Goal: Information Seeking & Learning: Learn about a topic

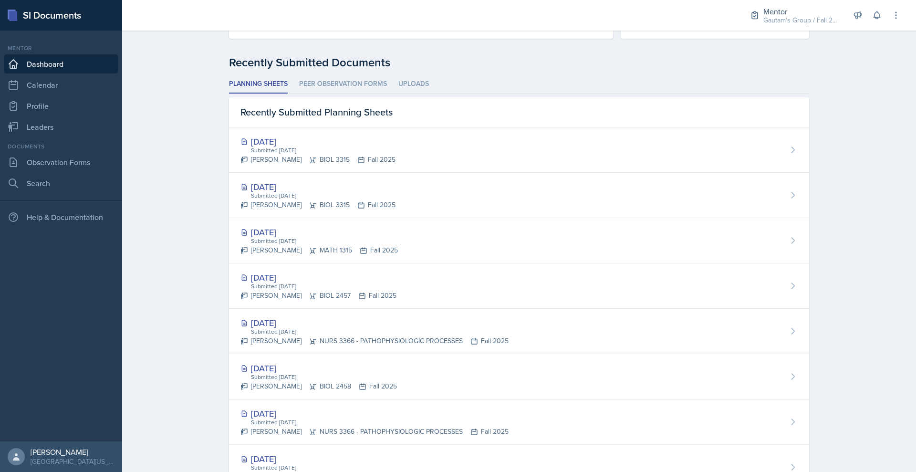
scroll to position [226, 0]
click at [50, 136] on link "Leaders" at bounding box center [61, 126] width 115 height 19
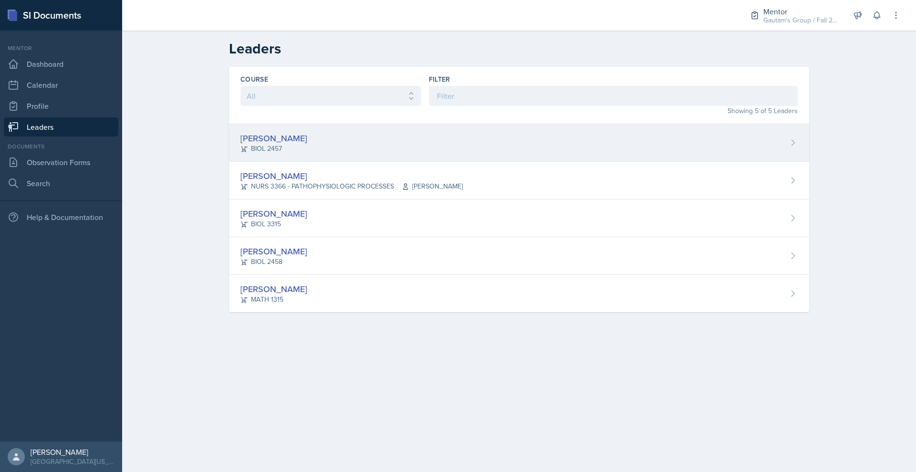
click at [245, 162] on div "[PERSON_NAME] BIOL 2457" at bounding box center [519, 143] width 580 height 38
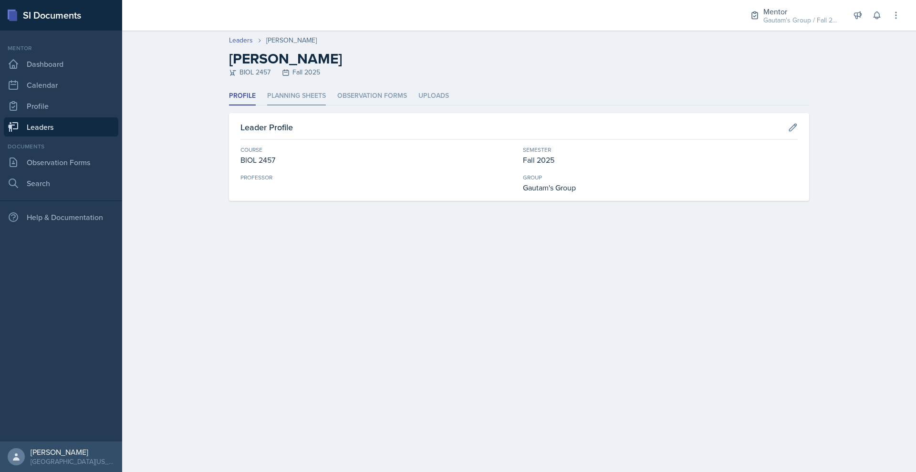
click at [267, 105] on li "Planning Sheets" at bounding box center [296, 96] width 59 height 19
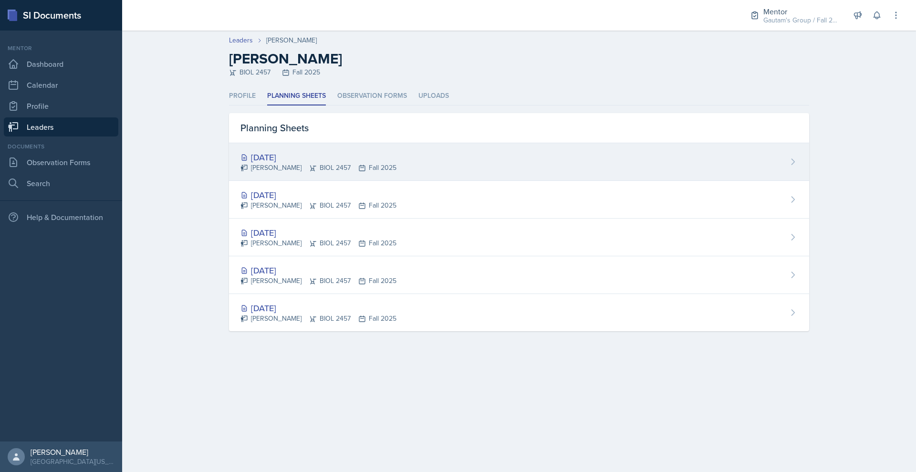
click at [241, 164] on div "[DATE]" at bounding box center [319, 157] width 156 height 13
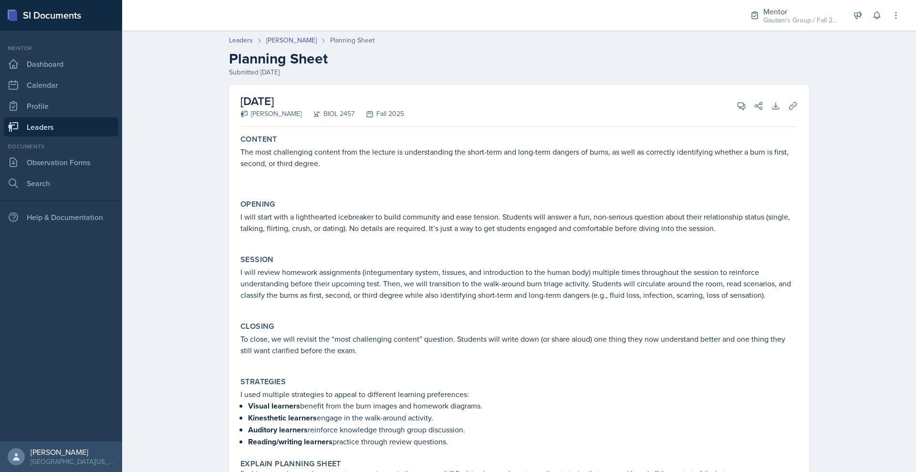
click at [77, 136] on link "Leaders" at bounding box center [61, 126] width 115 height 19
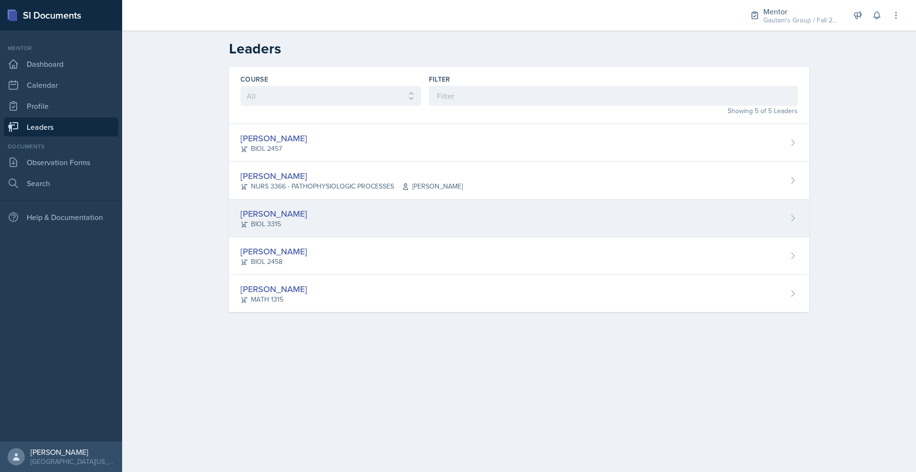
click at [241, 220] on div "[PERSON_NAME]" at bounding box center [274, 213] width 67 height 13
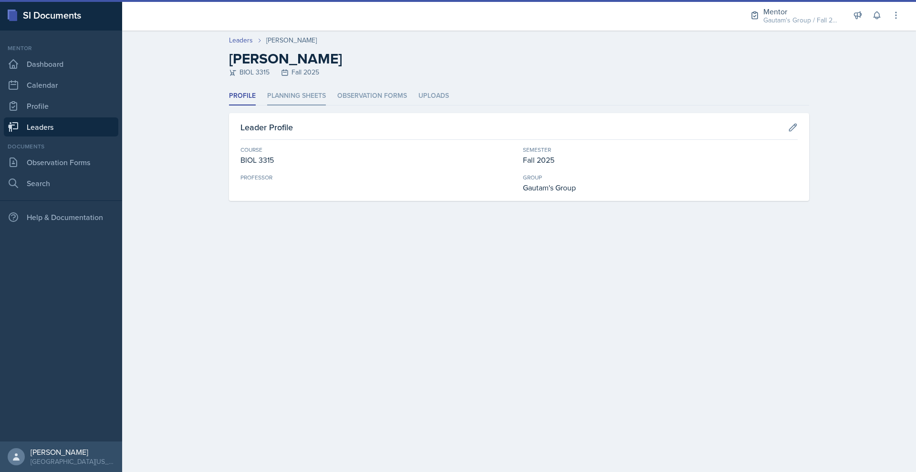
click at [275, 105] on li "Planning Sheets" at bounding box center [296, 96] width 59 height 19
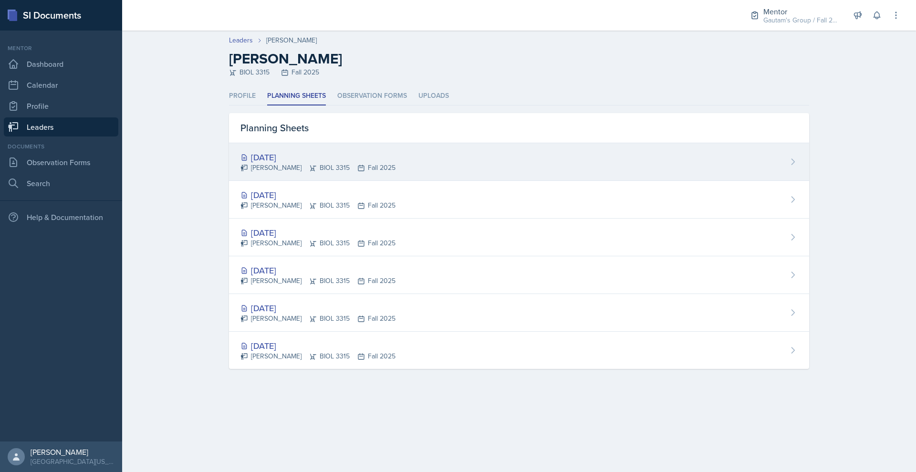
click at [241, 164] on div "[DATE]" at bounding box center [318, 157] width 155 height 13
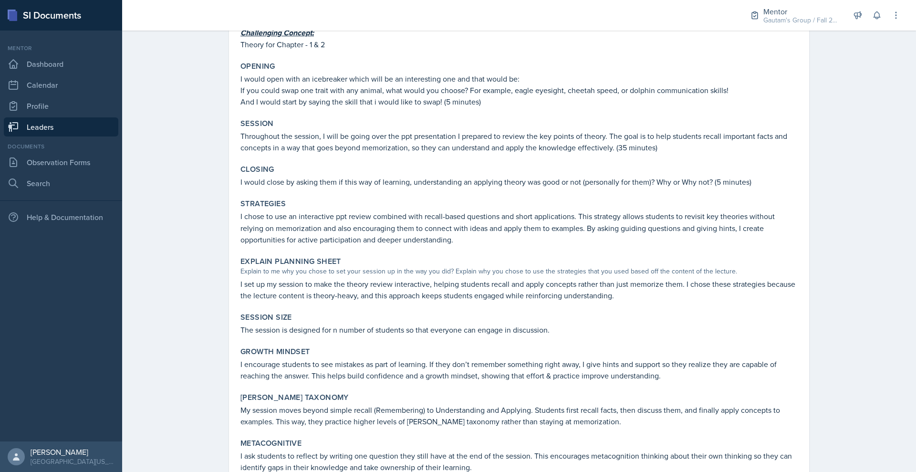
scroll to position [120, 0]
click at [86, 136] on link "Leaders" at bounding box center [61, 126] width 115 height 19
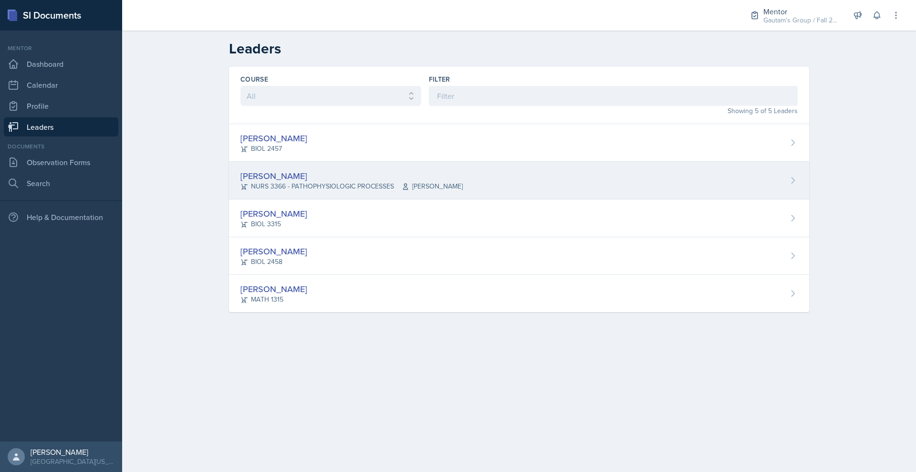
click at [241, 182] on div "[PERSON_NAME]" at bounding box center [352, 175] width 222 height 13
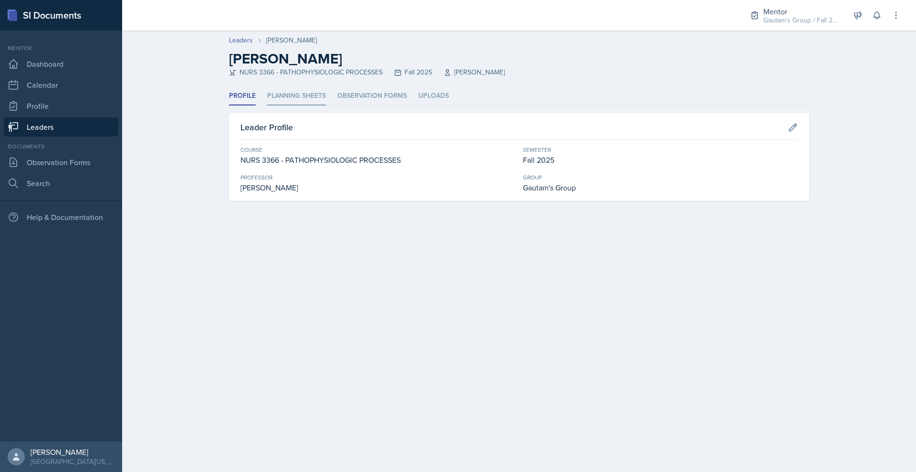
click at [289, 105] on li "Planning Sheets" at bounding box center [296, 96] width 59 height 19
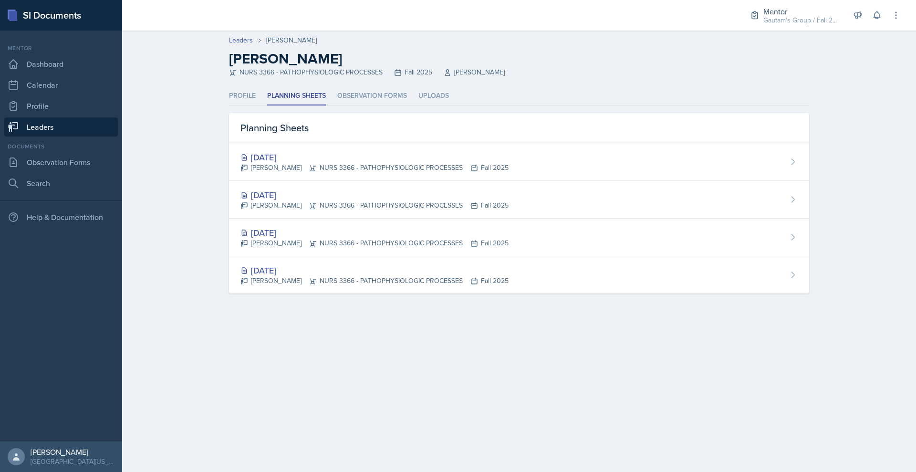
click at [70, 136] on link "Leaders" at bounding box center [61, 126] width 115 height 19
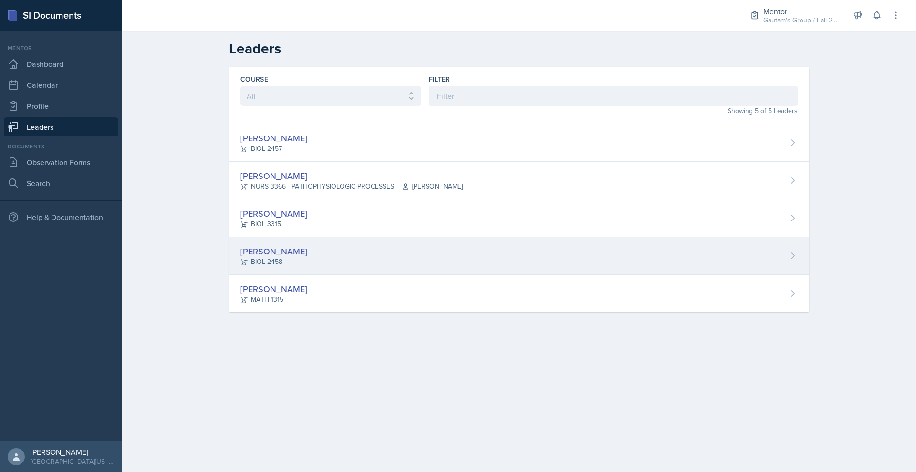
click at [241, 258] on div "[PERSON_NAME]" at bounding box center [274, 251] width 67 height 13
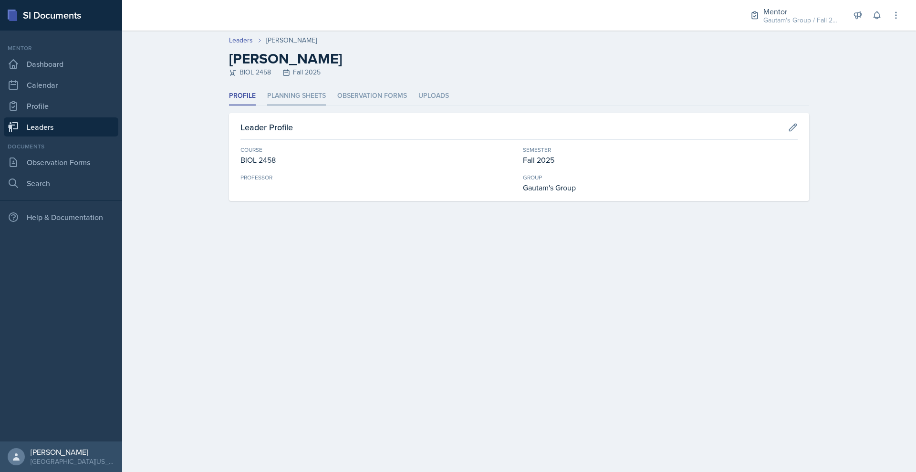
click at [271, 105] on li "Planning Sheets" at bounding box center [296, 96] width 59 height 19
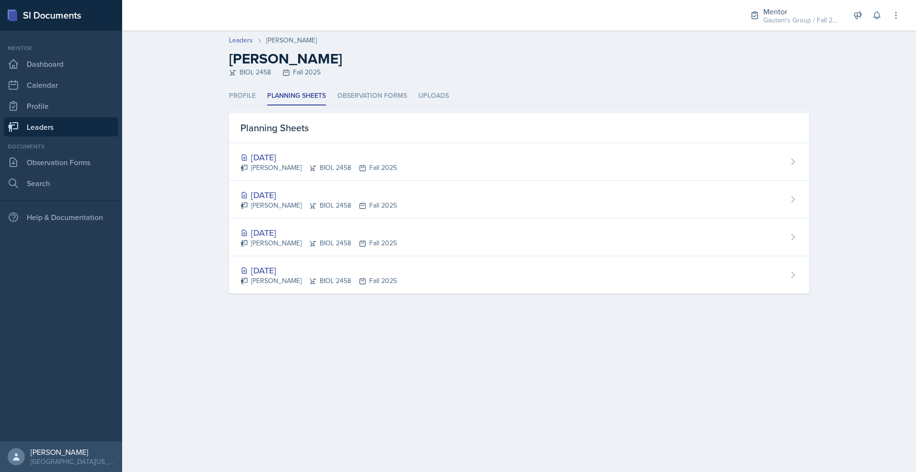
click at [92, 136] on link "Leaders" at bounding box center [61, 126] width 115 height 19
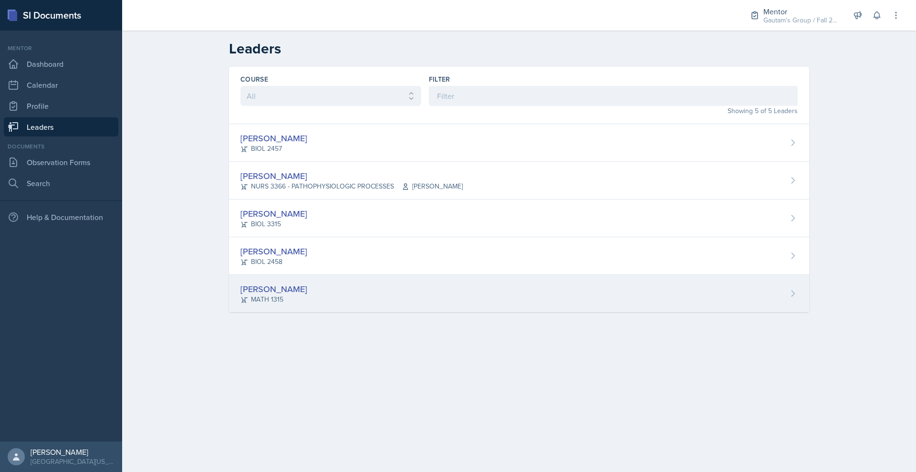
click at [241, 295] on div "[PERSON_NAME]" at bounding box center [274, 289] width 67 height 13
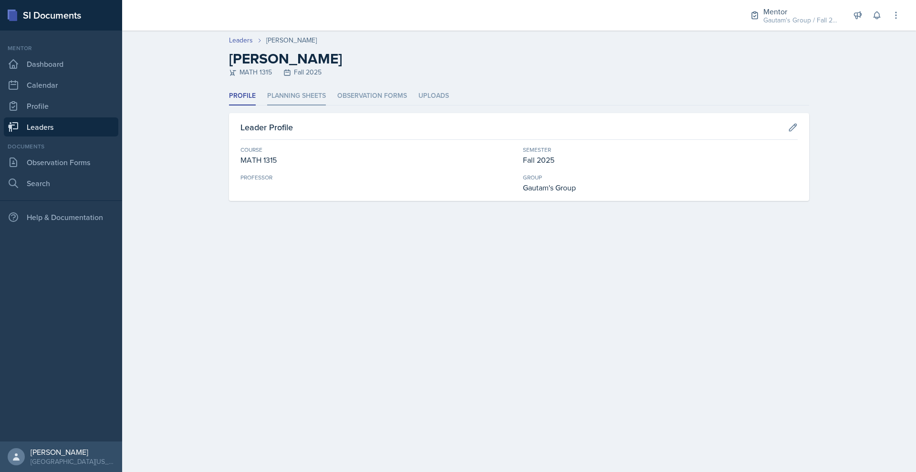
click at [267, 105] on li "Planning Sheets" at bounding box center [296, 96] width 59 height 19
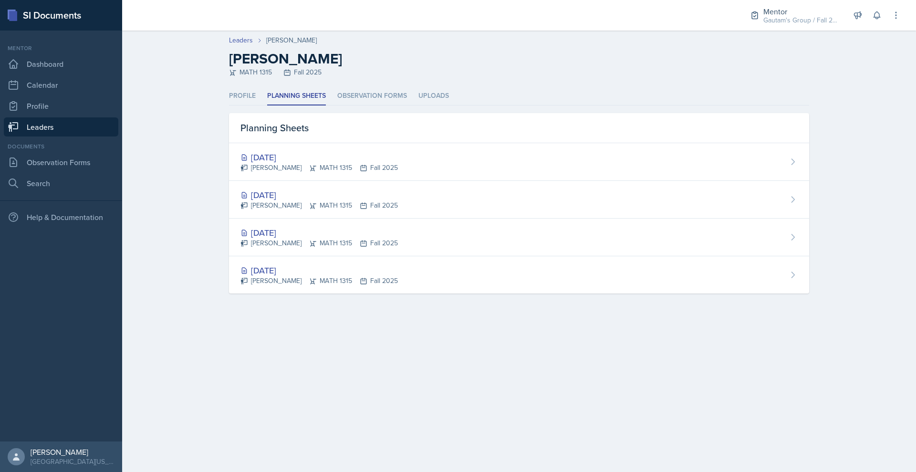
click at [86, 136] on link "Leaders" at bounding box center [61, 126] width 115 height 19
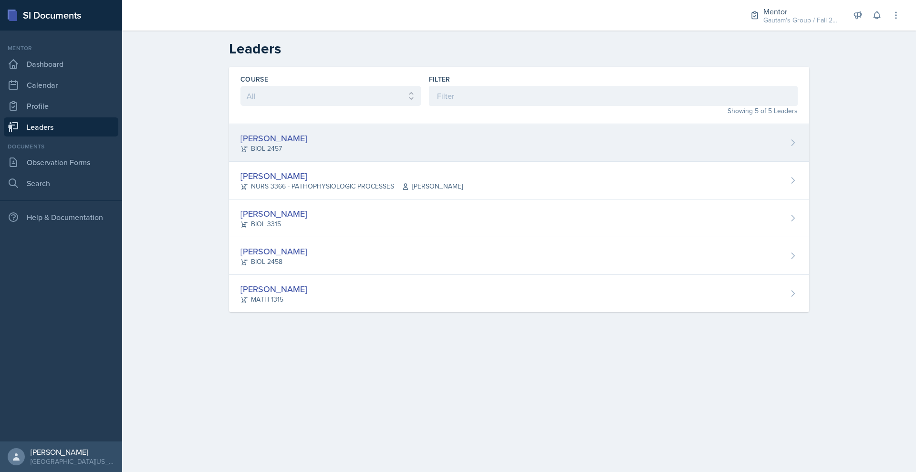
click at [798, 147] on icon at bounding box center [793, 143] width 10 height 10
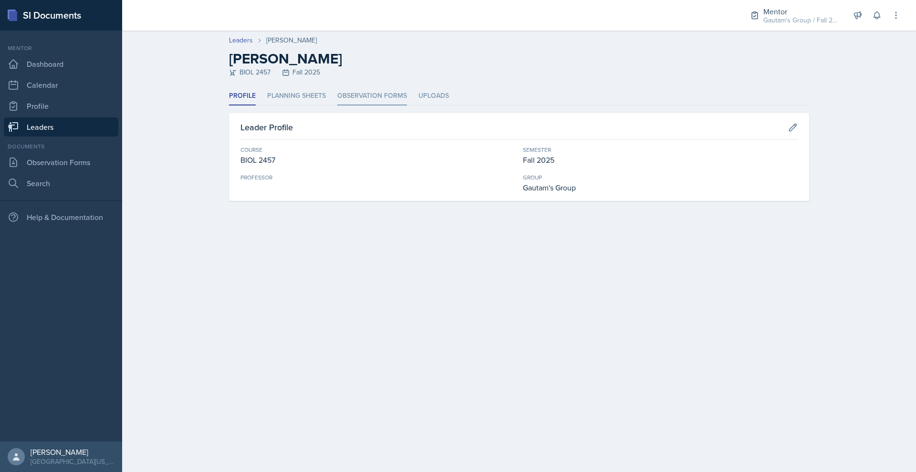
click at [337, 105] on li "Observation Forms" at bounding box center [372, 96] width 70 height 19
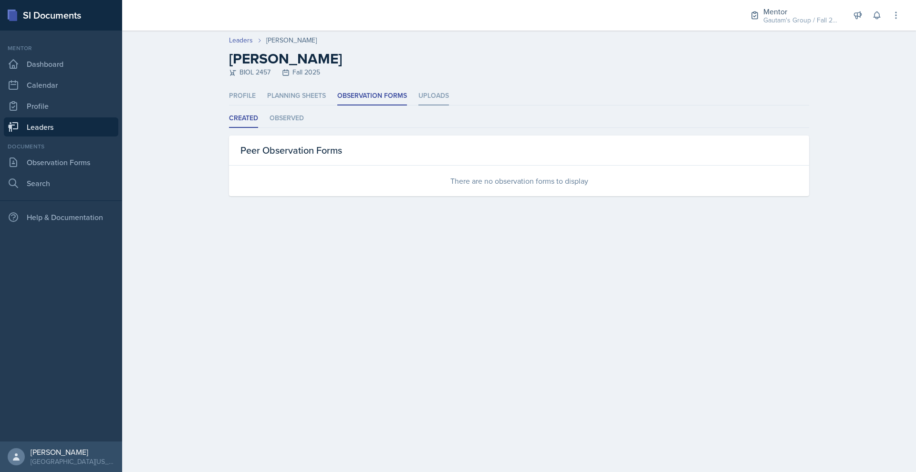
click at [428, 105] on li "Uploads" at bounding box center [434, 96] width 31 height 19
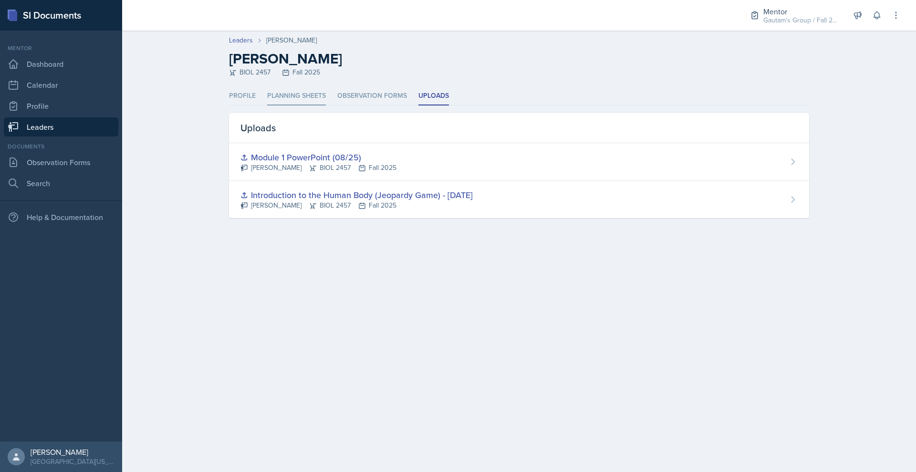
click at [267, 105] on li "Planning Sheets" at bounding box center [296, 96] width 59 height 19
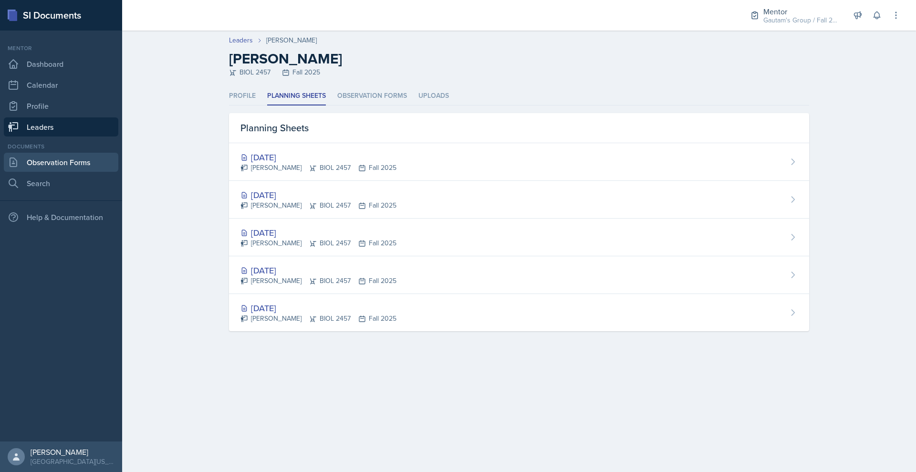
click at [79, 172] on link "Observation Forms" at bounding box center [61, 162] width 115 height 19
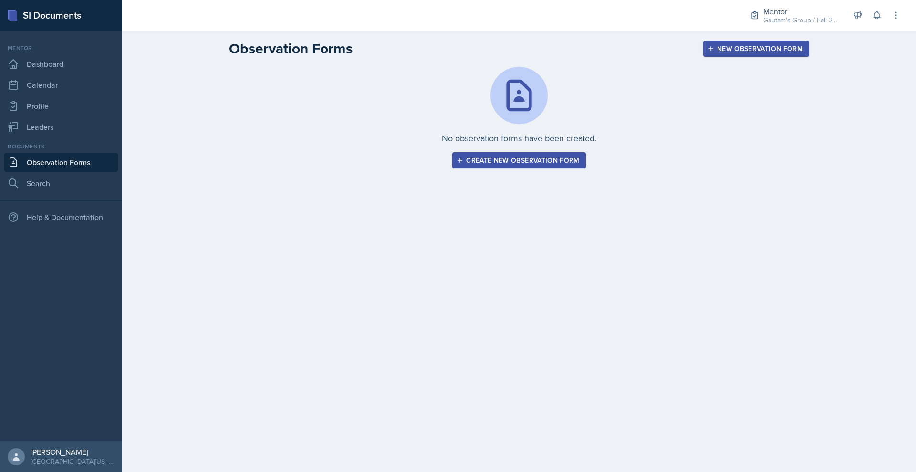
click at [66, 172] on link "Observation Forms" at bounding box center [61, 162] width 115 height 19
click at [59, 73] on link "Dashboard" at bounding box center [61, 63] width 115 height 19
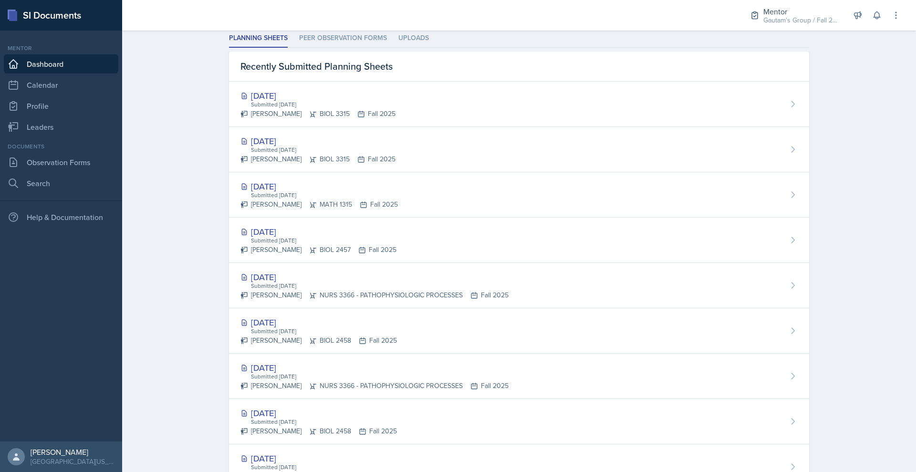
scroll to position [277, 0]
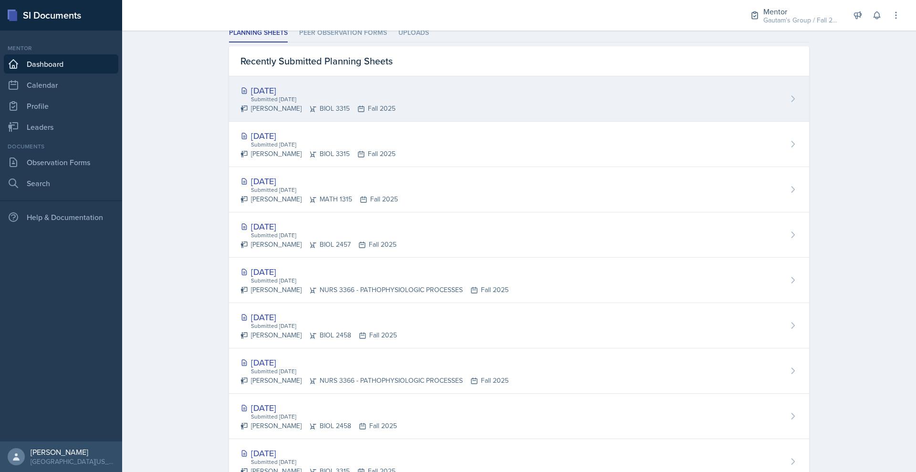
click at [241, 97] on div "[DATE]" at bounding box center [318, 90] width 155 height 13
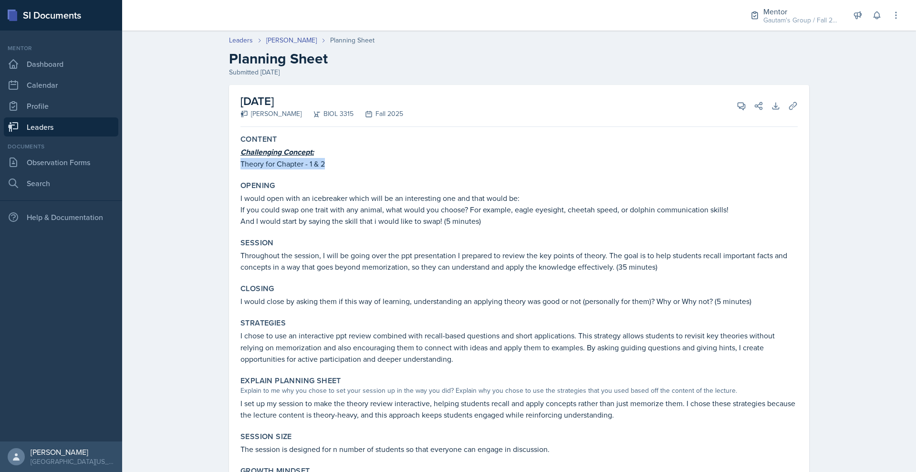
drag, startPoint x: 296, startPoint y: 201, endPoint x: 183, endPoint y: 203, distance: 113.1
click at [237, 173] on div "Content Challenging Concept: Theory for Chapter - 1 & 2" at bounding box center [519, 152] width 565 height 42
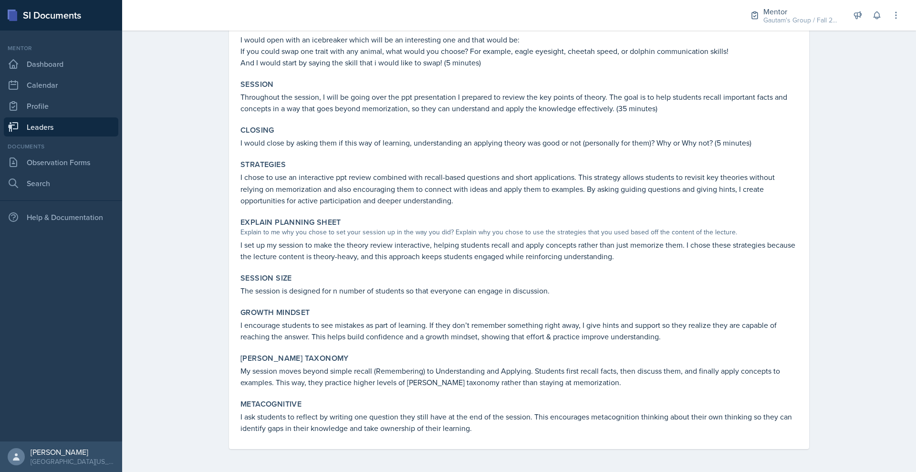
scroll to position [174, 0]
click at [764, 24] on div "Gautam's Group / Fall 2025" at bounding box center [802, 20] width 76 height 10
